Goal: Check status: Verify the current state of an ongoing process or item

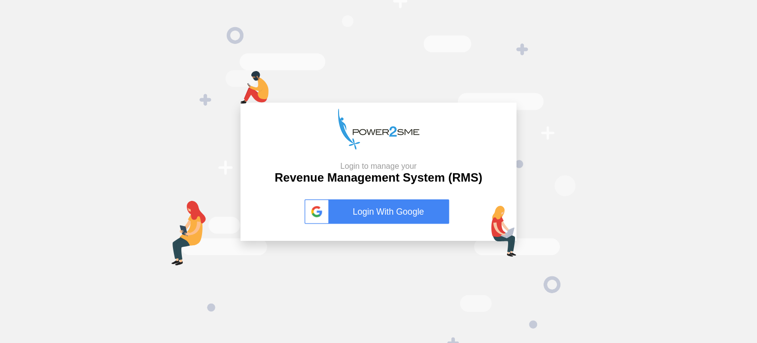
click at [380, 216] on link "Login With Google" at bounding box center [379, 211] width 148 height 25
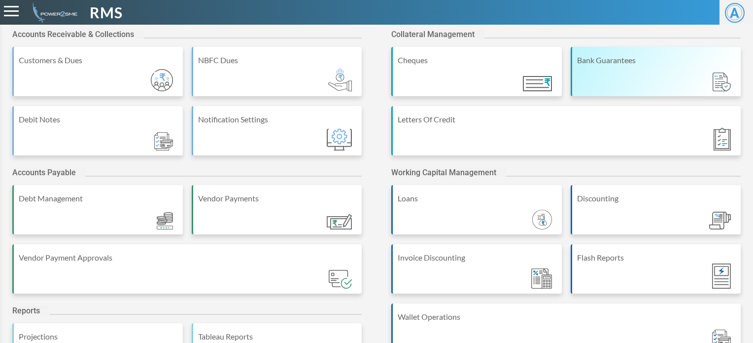
click at [627, 58] on div "Bank Guarantees" at bounding box center [656, 60] width 159 height 12
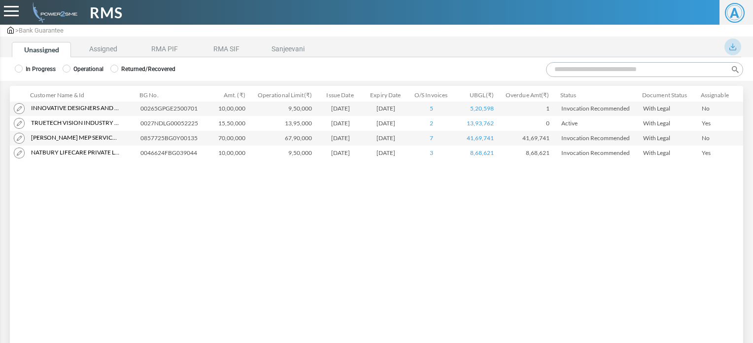
click at [583, 62] on label "Search:" at bounding box center [643, 69] width 201 height 15
click at [583, 62] on input "Search:" at bounding box center [644, 69] width 197 height 15
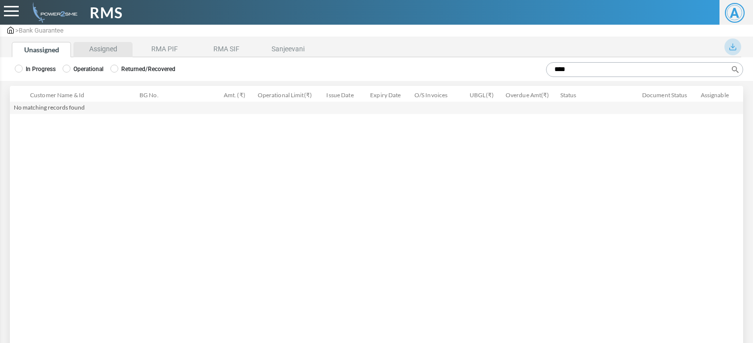
type input "****"
click at [97, 44] on li "Assigned" at bounding box center [102, 49] width 59 height 15
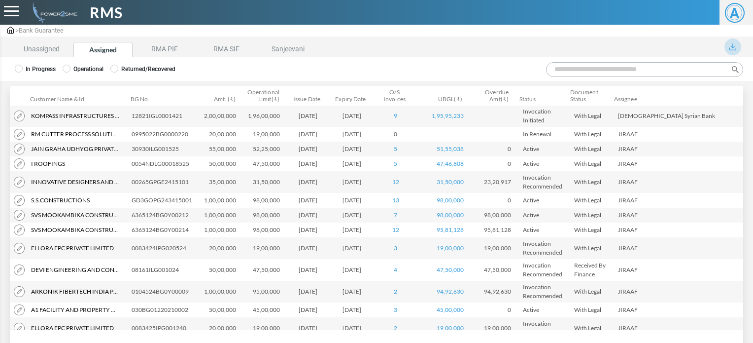
click at [589, 71] on input "Search:" at bounding box center [644, 69] width 197 height 15
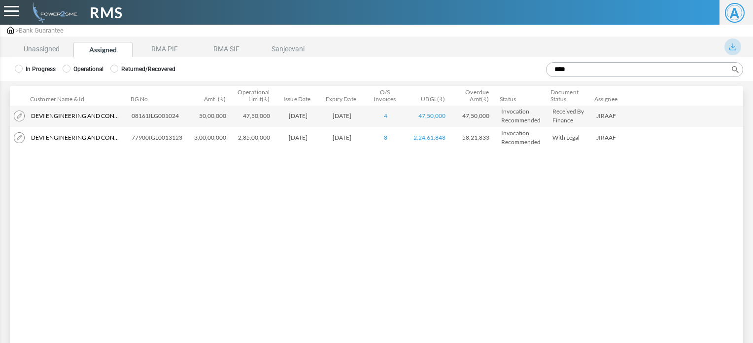
type input "****"
click at [15, 137] on img at bounding box center [19, 137] width 11 height 11
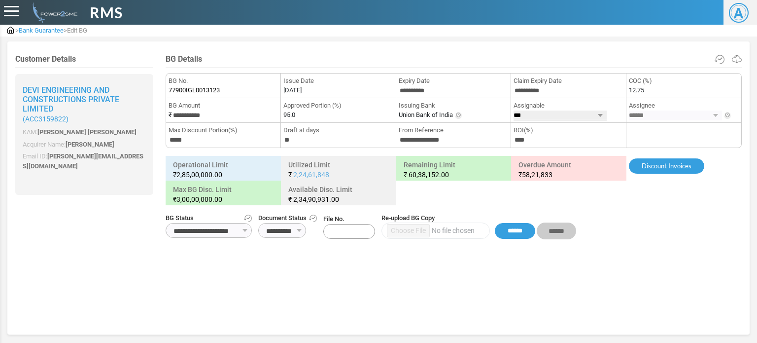
click at [264, 309] on div "Customer Details Devi Engineering And Constructions Private Limited ( ACC315982…" at bounding box center [378, 186] width 726 height 264
click at [519, 63] on h4 "BG Details" at bounding box center [454, 58] width 576 height 9
click at [722, 56] on img at bounding box center [720, 59] width 10 height 9
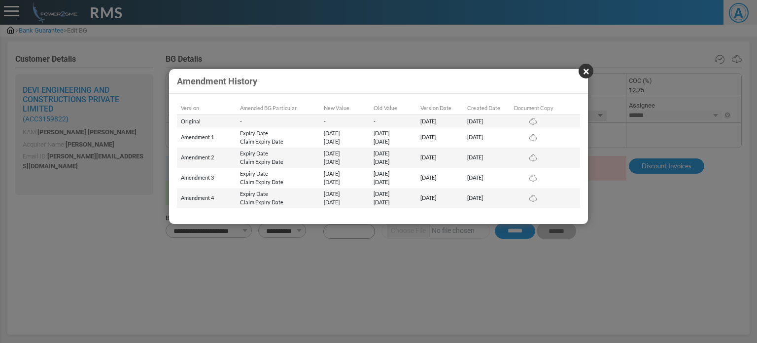
click at [589, 69] on button "×" at bounding box center [586, 71] width 15 height 15
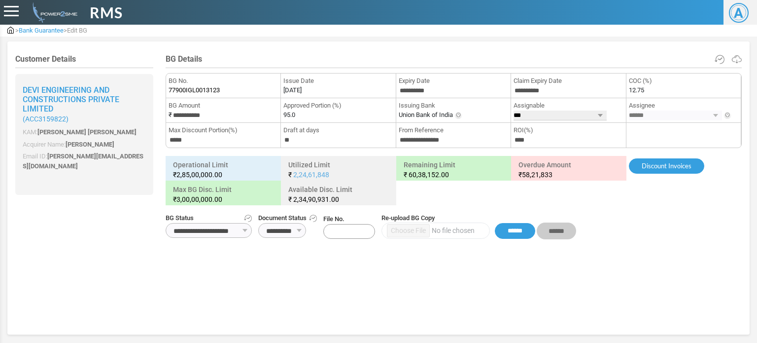
click at [43, 31] on span "Bank Guarantee" at bounding box center [41, 30] width 45 height 7
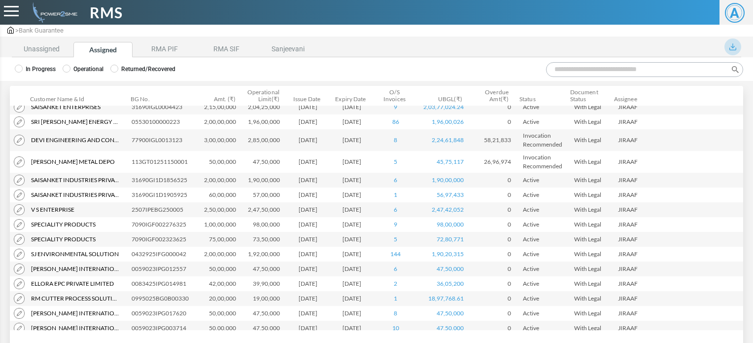
scroll to position [428, 0]
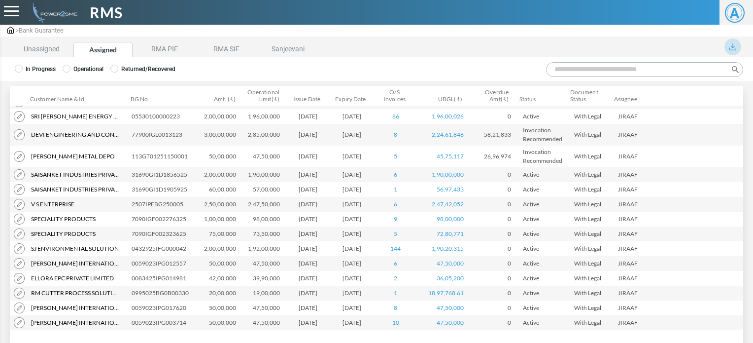
click at [578, 68] on input "Search:" at bounding box center [644, 69] width 197 height 15
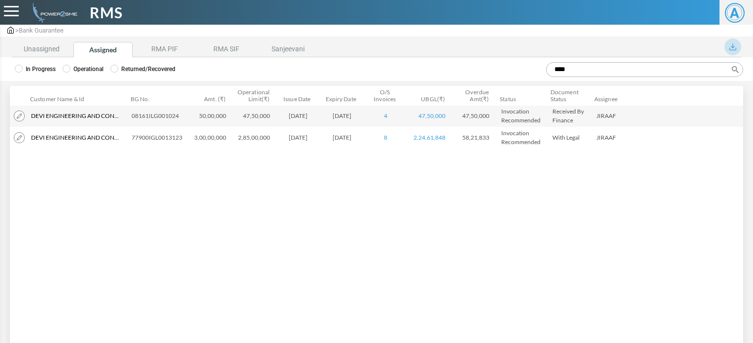
type input "****"
